Goal: Find specific page/section: Find specific page/section

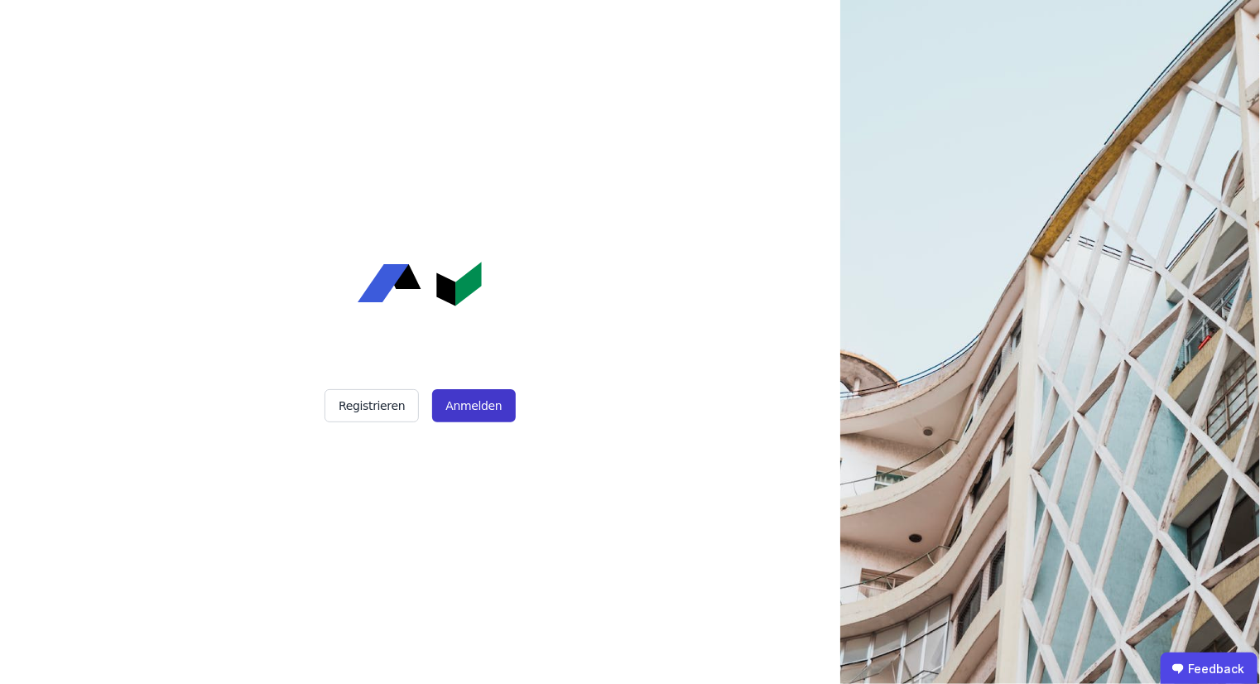
click at [477, 403] on button "Anmelden" at bounding box center [473, 405] width 83 height 33
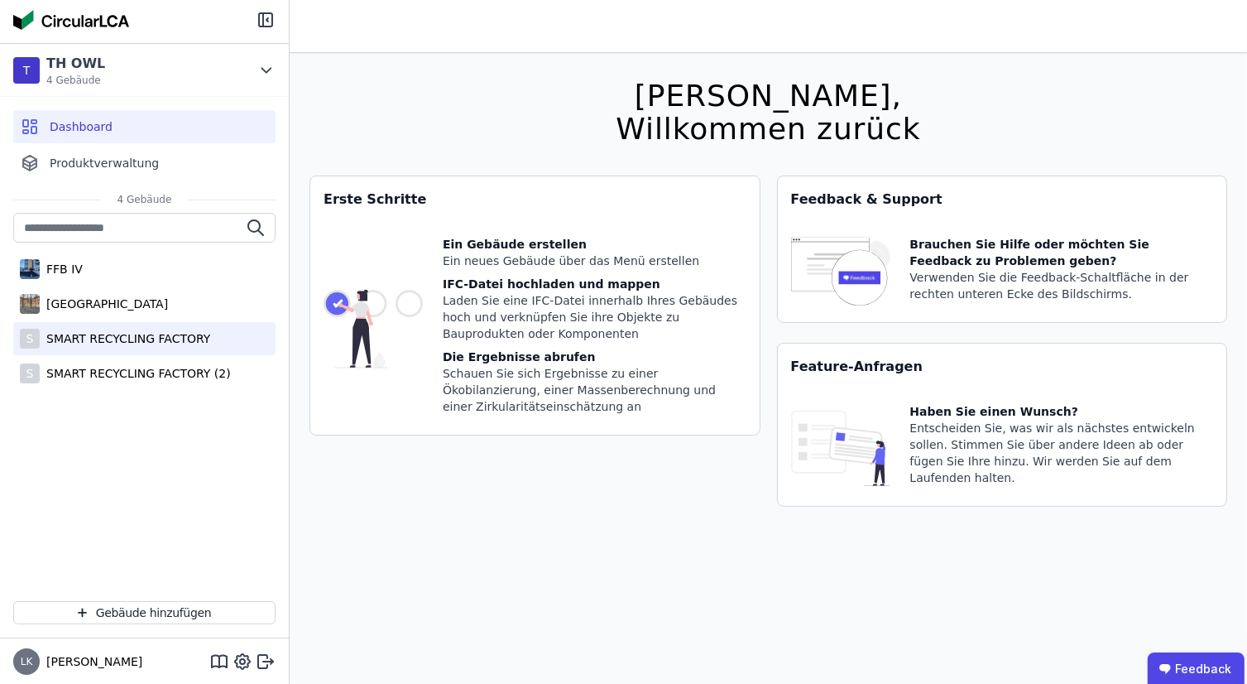
click at [145, 345] on div "SMART RECYCLING FACTORY" at bounding box center [125, 338] width 170 height 17
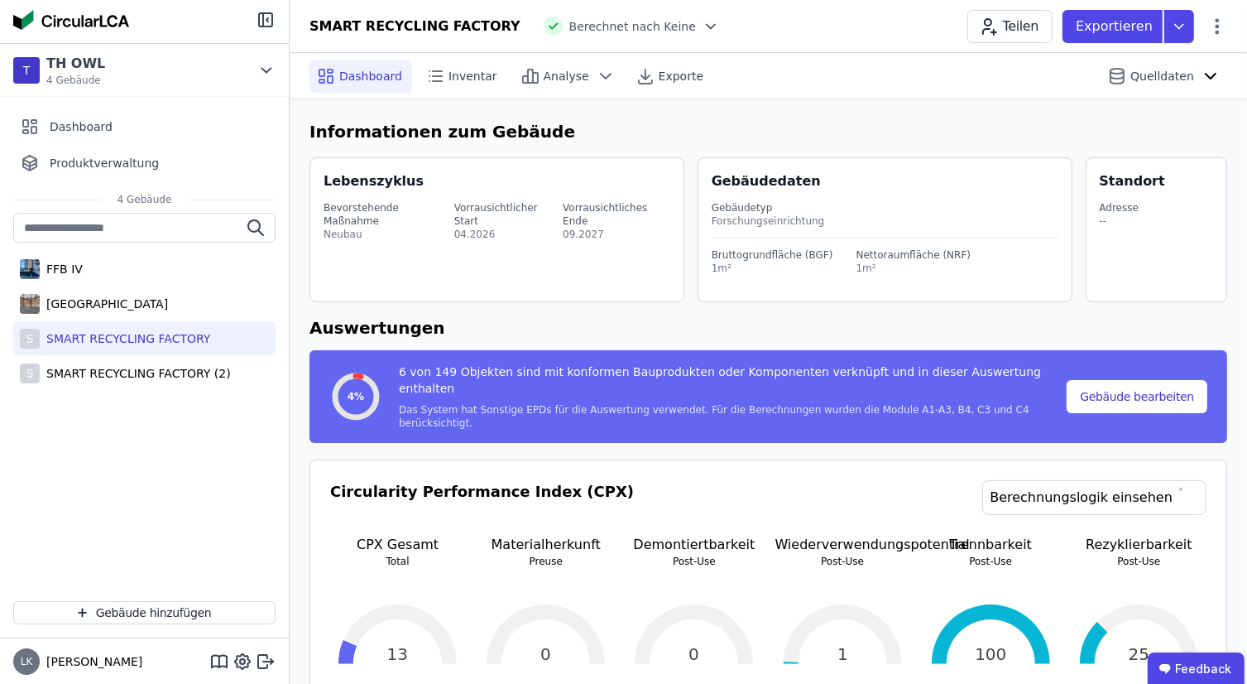
click at [108, 338] on div "SMART RECYCLING FACTORY" at bounding box center [125, 338] width 170 height 17
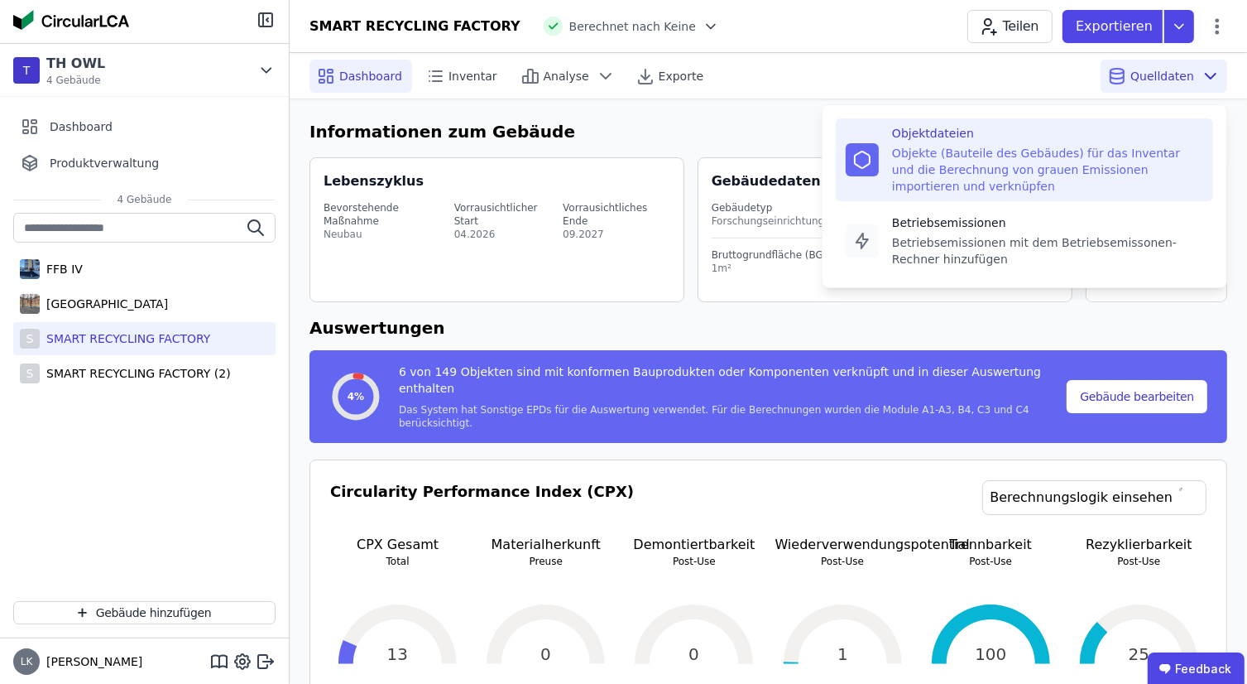
click at [1114, 160] on div "Objekte (Bauteile des Gebäudes) für das Inventar und die Berechnung von grauen …" at bounding box center [1047, 170] width 311 height 50
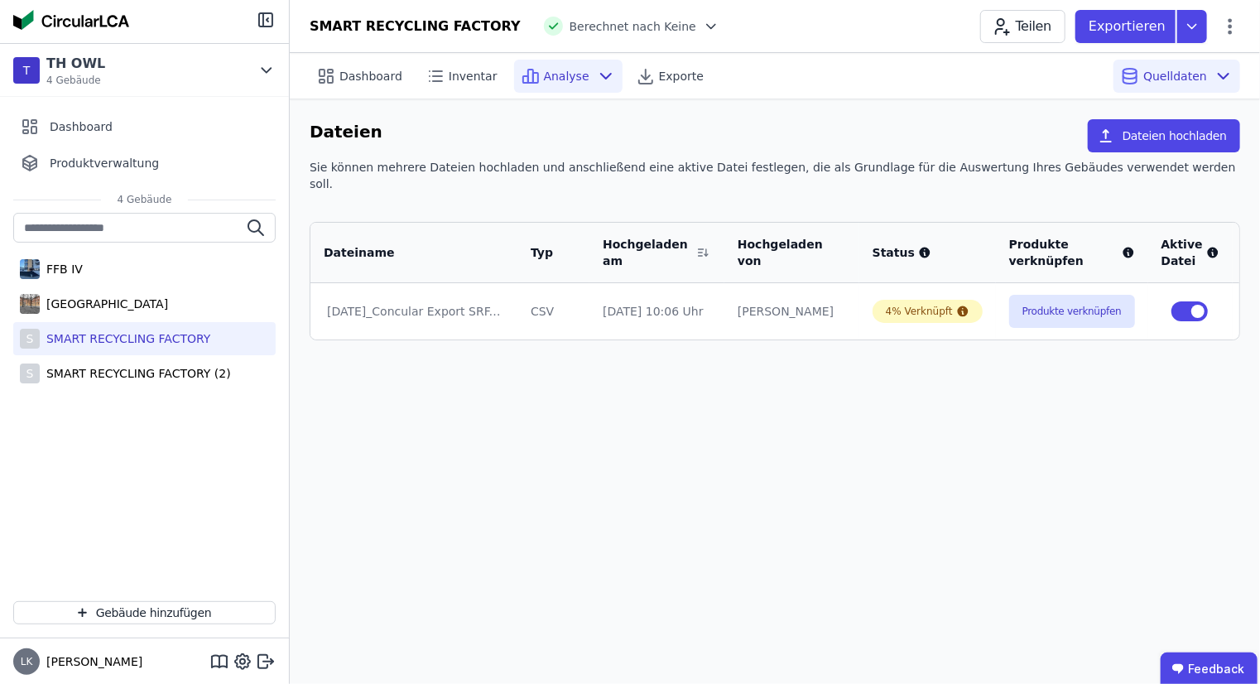
click at [543, 84] on div "Analyse" at bounding box center [568, 76] width 108 height 33
click at [463, 90] on div "Inventar" at bounding box center [463, 76] width 89 height 33
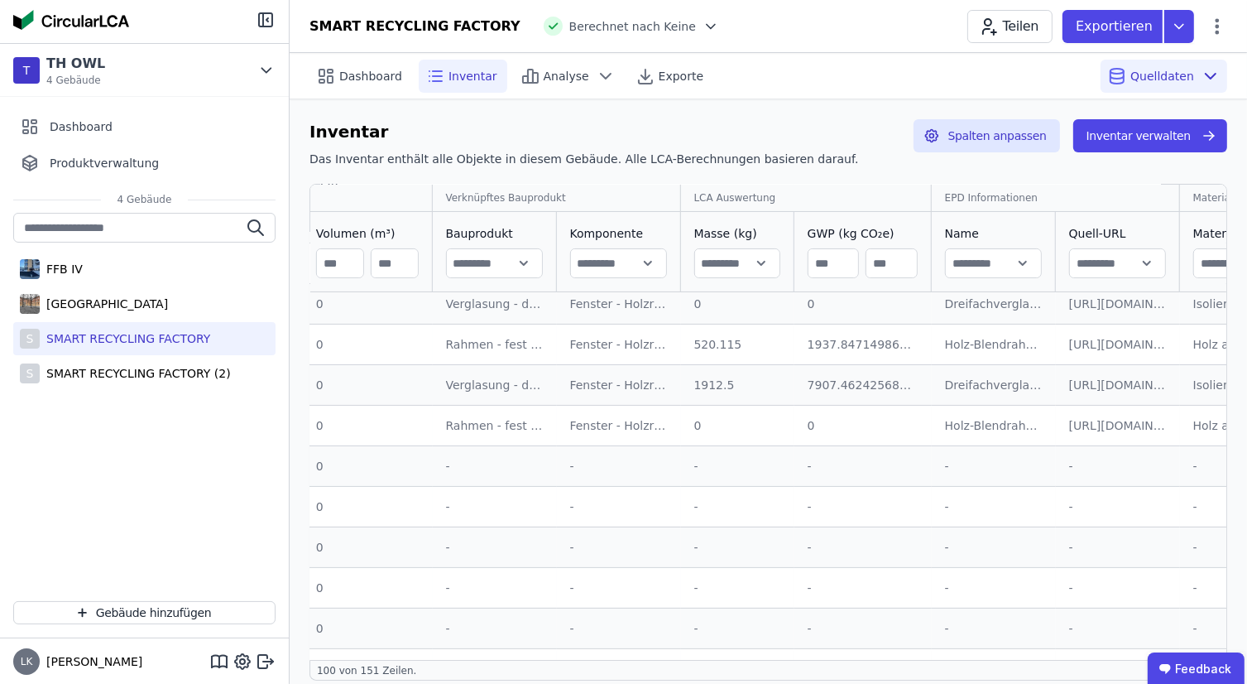
scroll to position [373, 841]
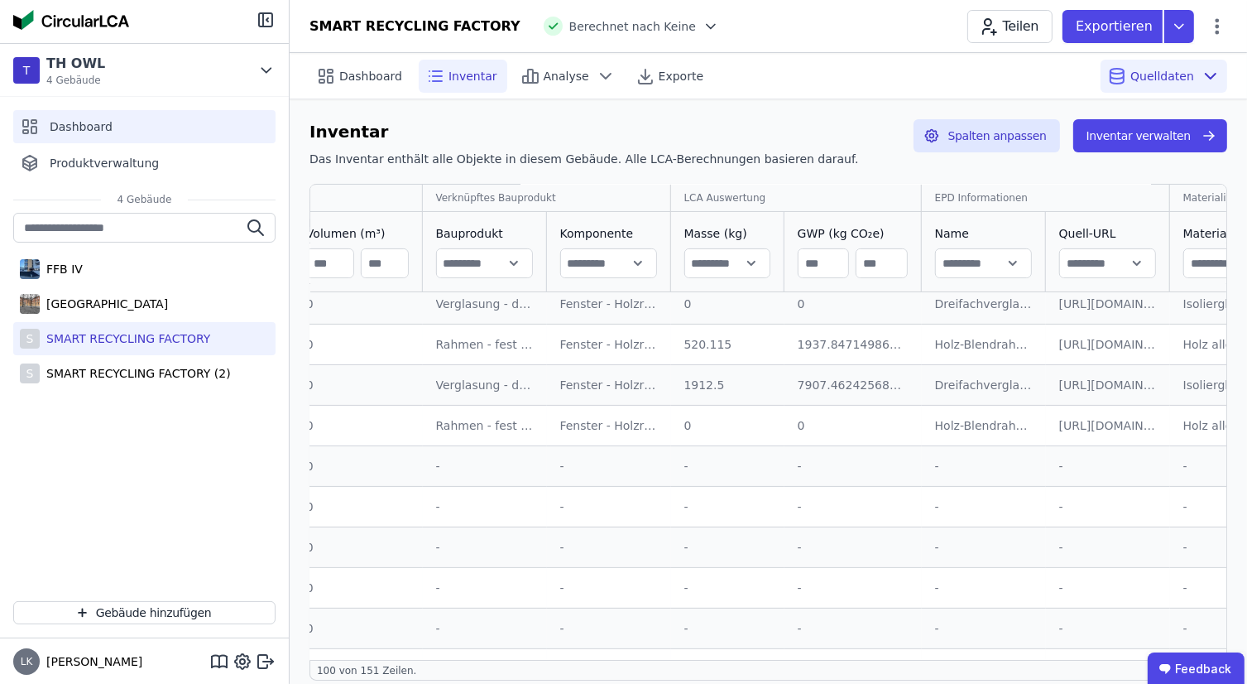
click at [77, 127] on span "Dashboard" at bounding box center [81, 126] width 63 height 17
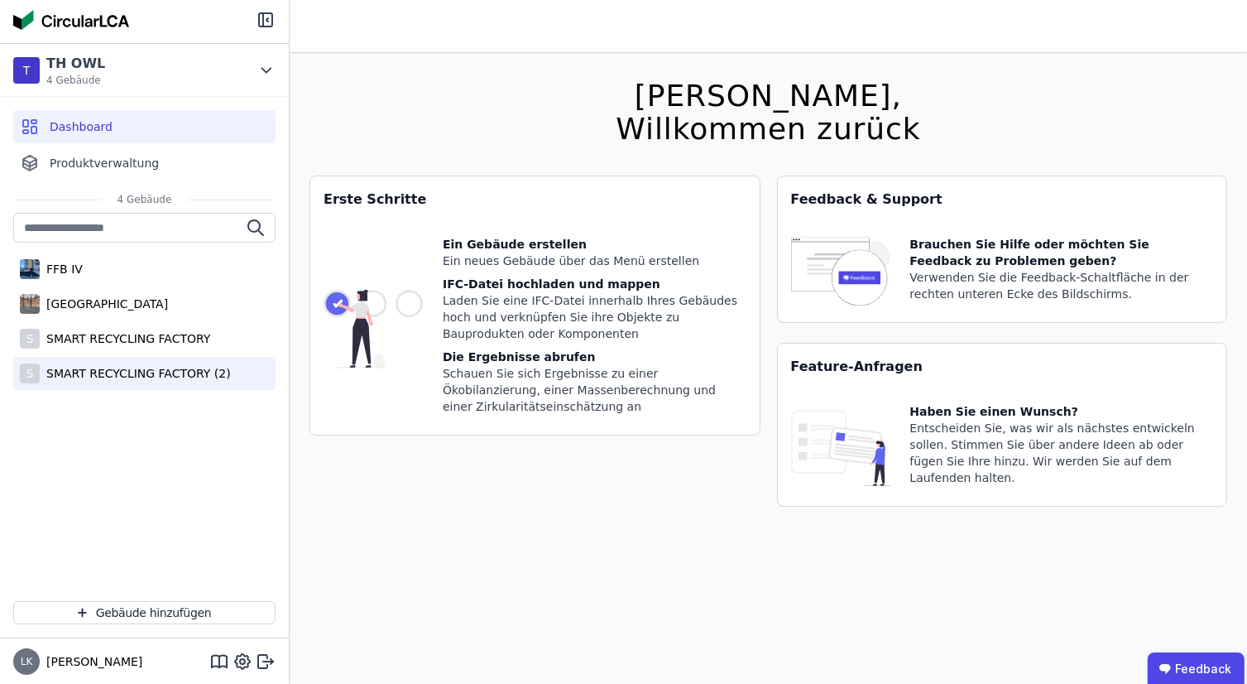
click at [142, 378] on div "SMART RECYCLING FACTORY (2)" at bounding box center [135, 373] width 191 height 17
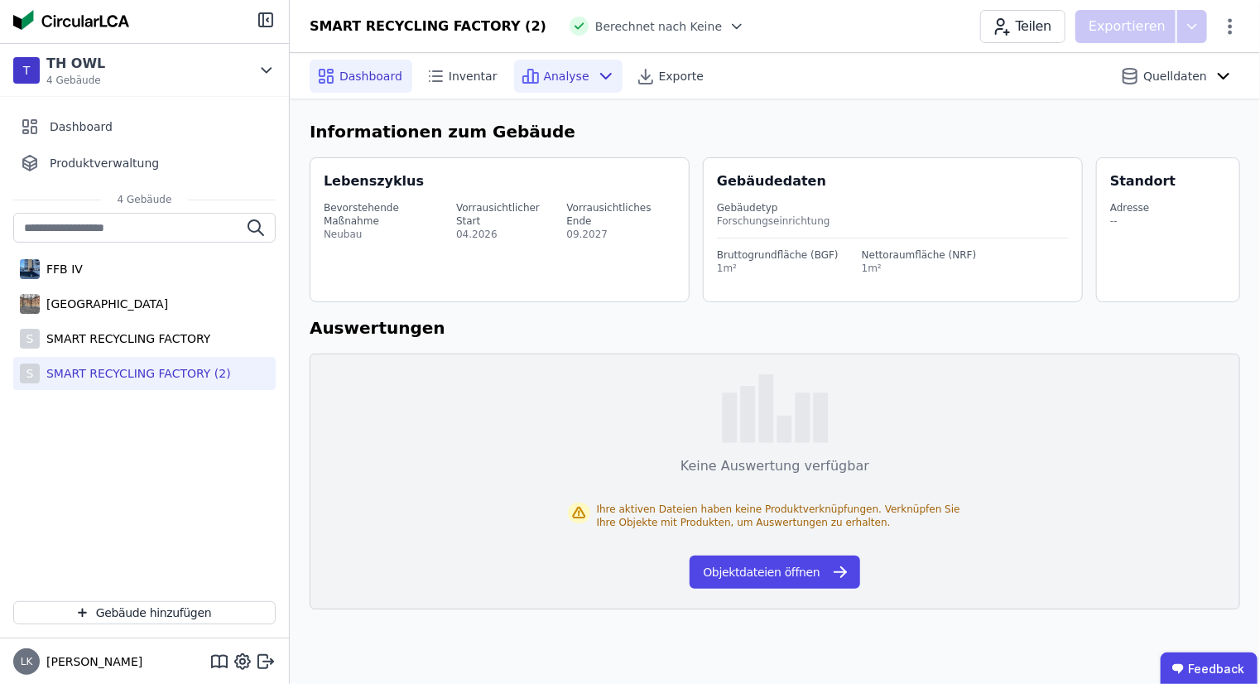
click at [562, 83] on span "Analyse" at bounding box center [567, 76] width 46 height 17
click at [764, 581] on button "Objektdateien öffnen" at bounding box center [774, 571] width 170 height 33
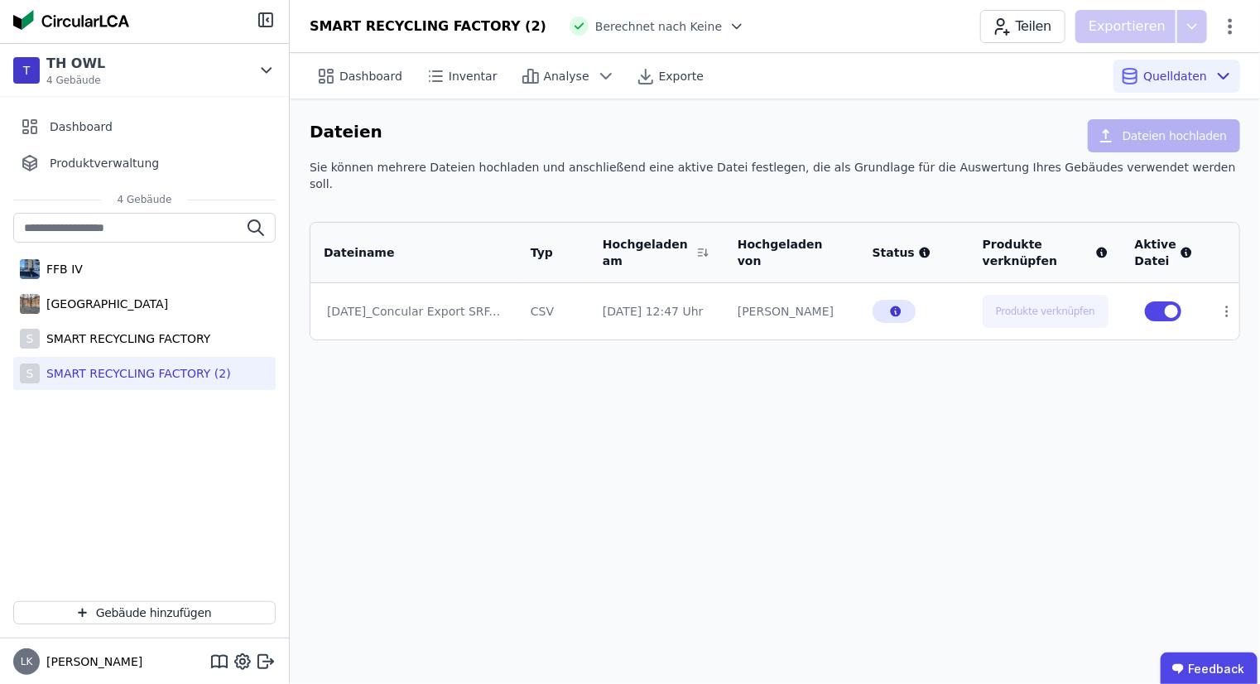
click at [589, 291] on td "CSV" at bounding box center [553, 311] width 72 height 56
click at [338, 71] on div "Dashboard" at bounding box center [361, 76] width 103 height 33
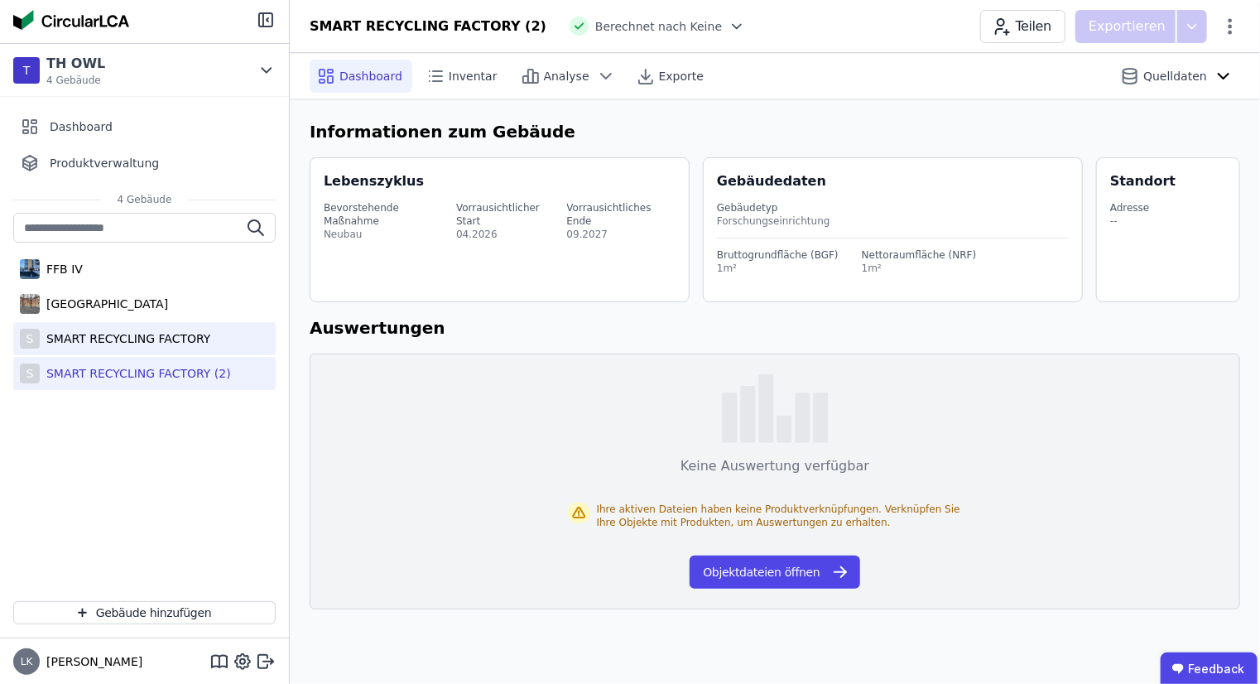
click at [185, 343] on div "SMART RECYCLING FACTORY" at bounding box center [125, 338] width 170 height 17
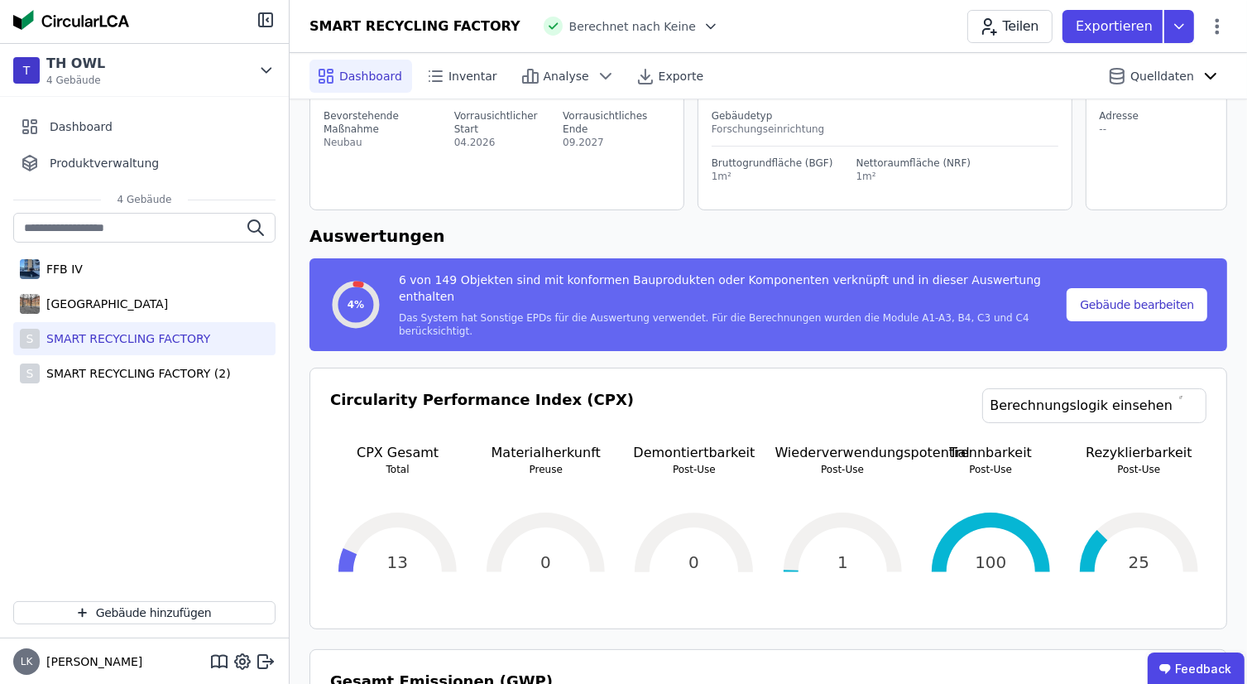
scroll to position [93, 0]
